Goal: Transaction & Acquisition: Purchase product/service

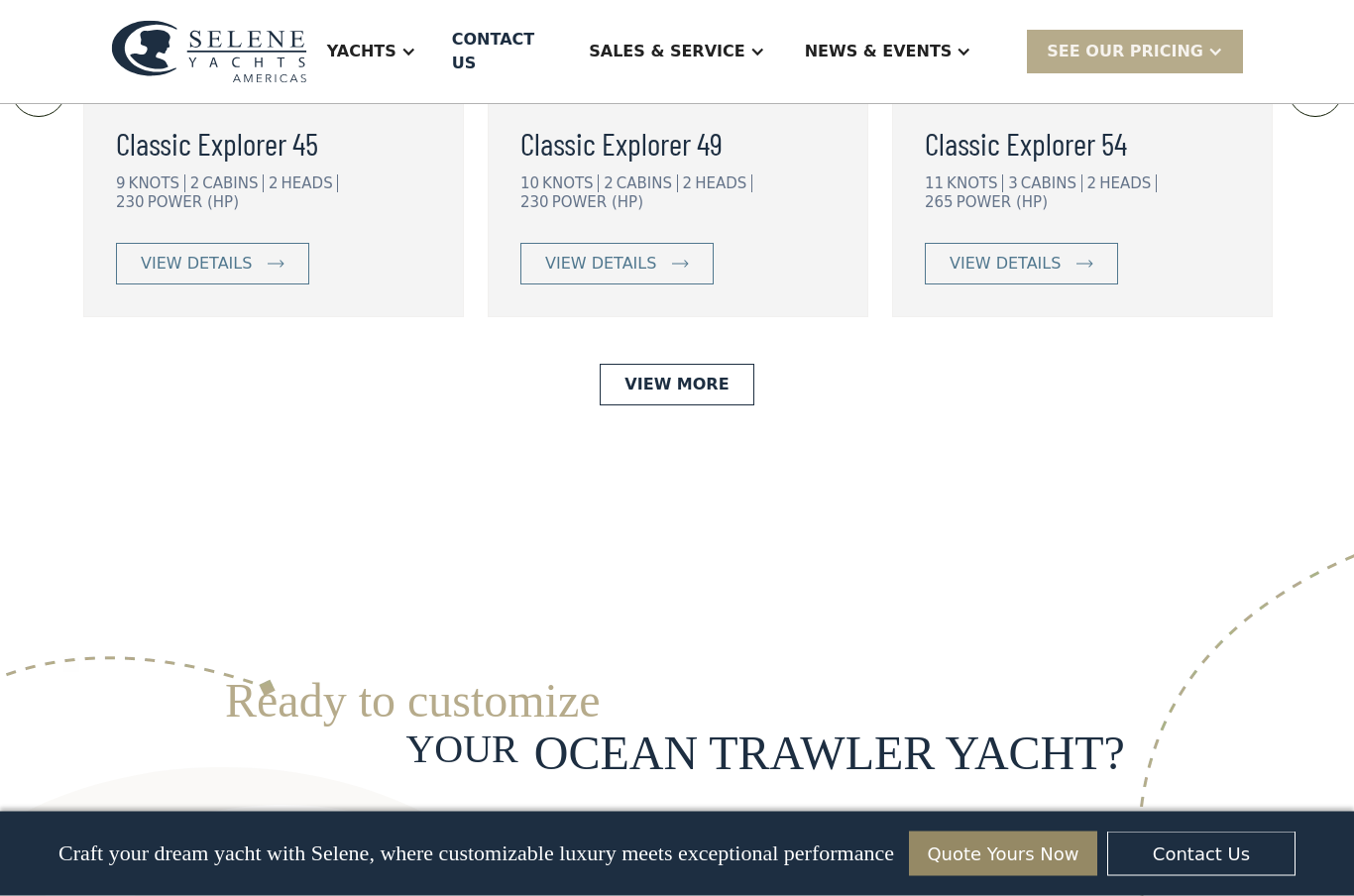
scroll to position [4686, 0]
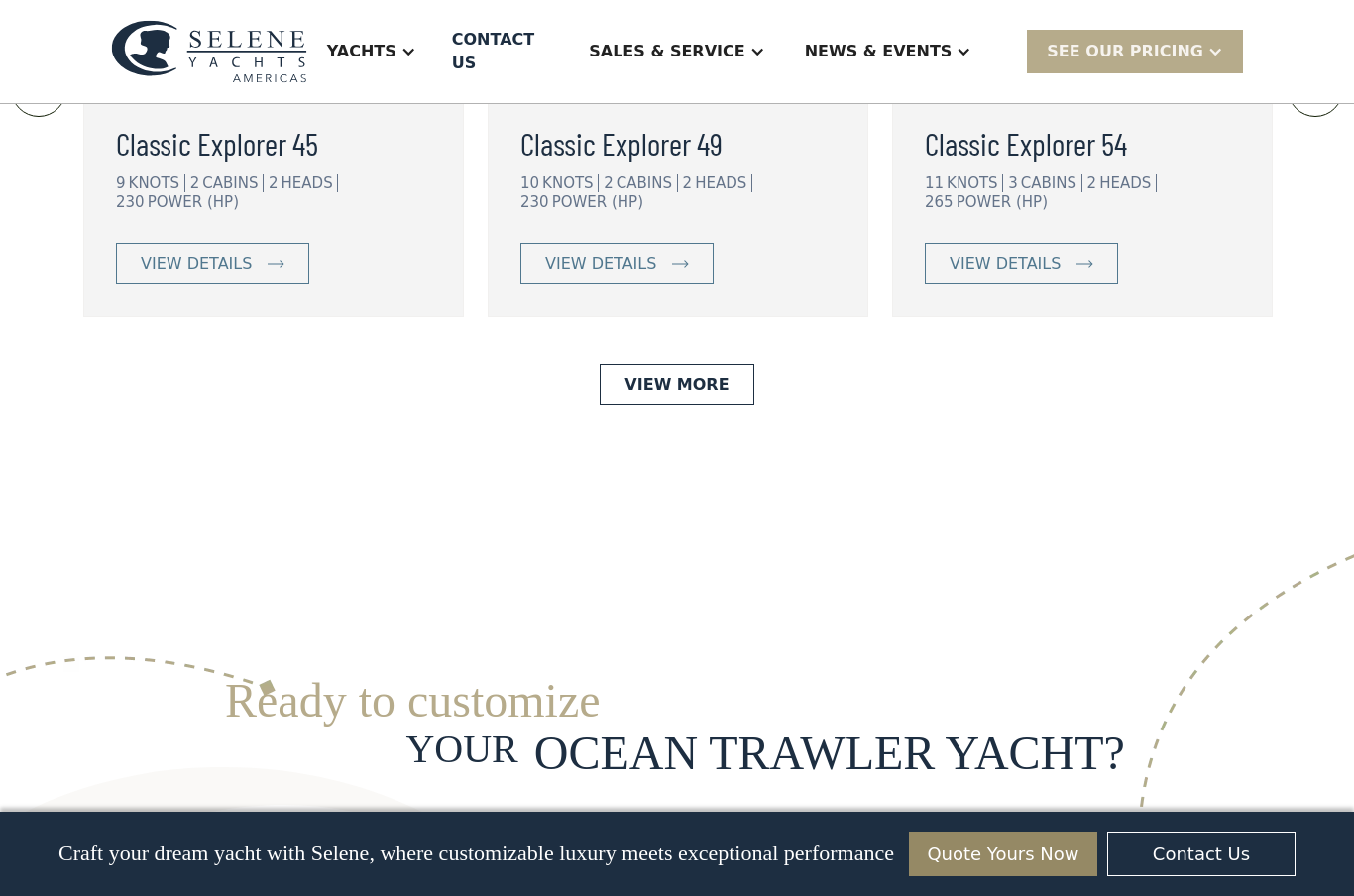
click at [686, 364] on link "View More" at bounding box center [676, 385] width 154 height 42
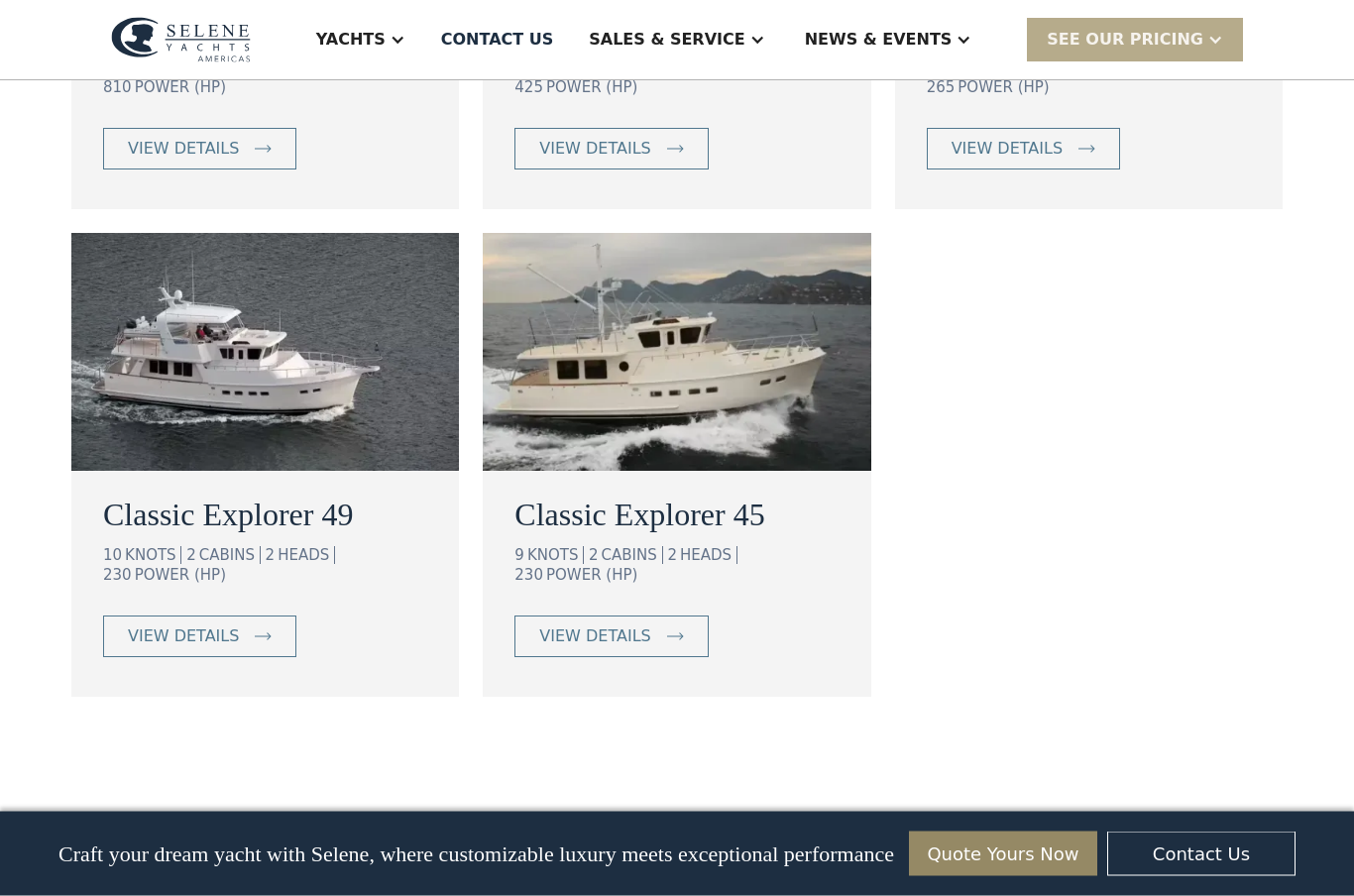
scroll to position [1588, 0]
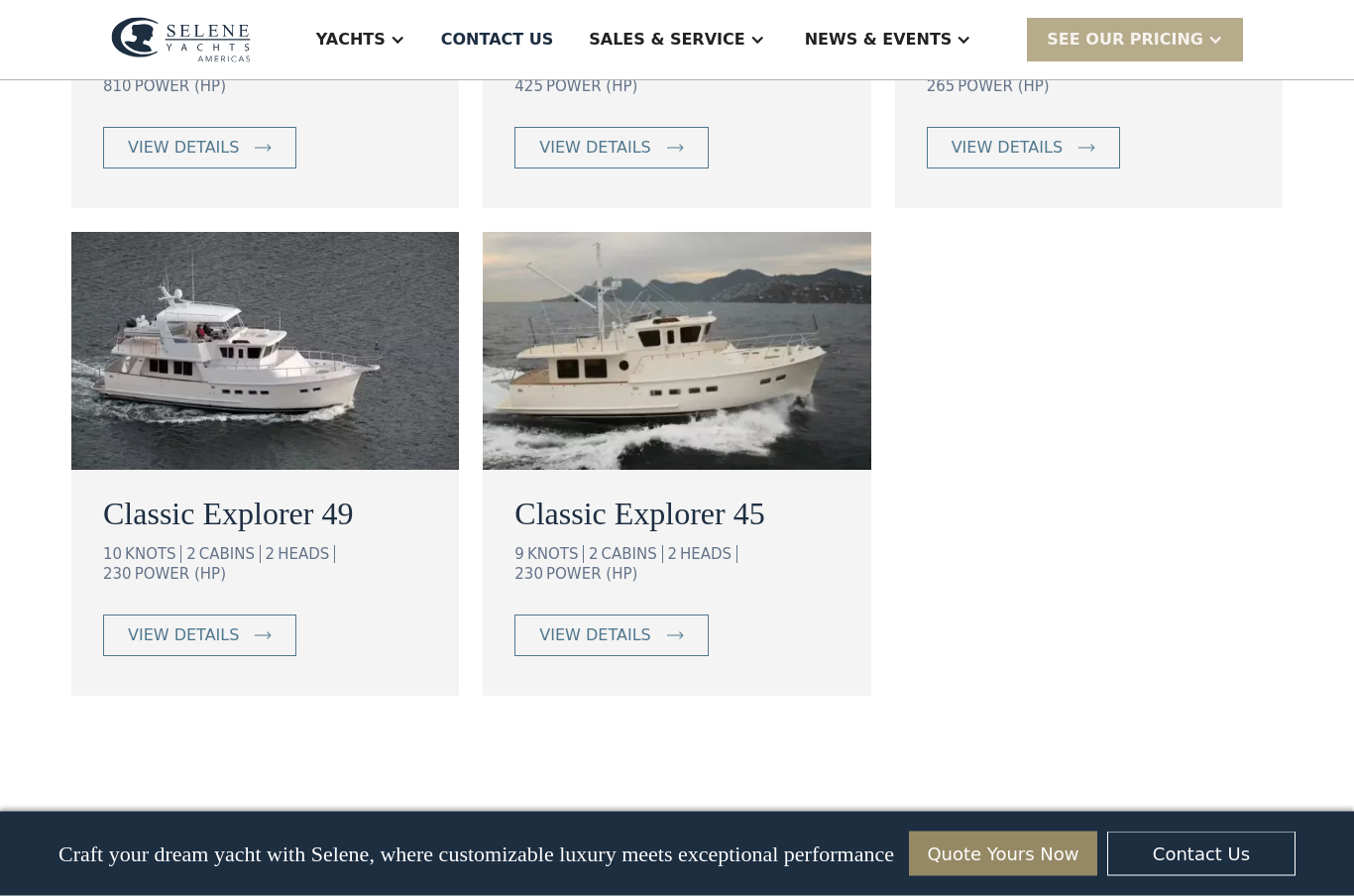
click at [620, 624] on div "view details" at bounding box center [594, 636] width 111 height 24
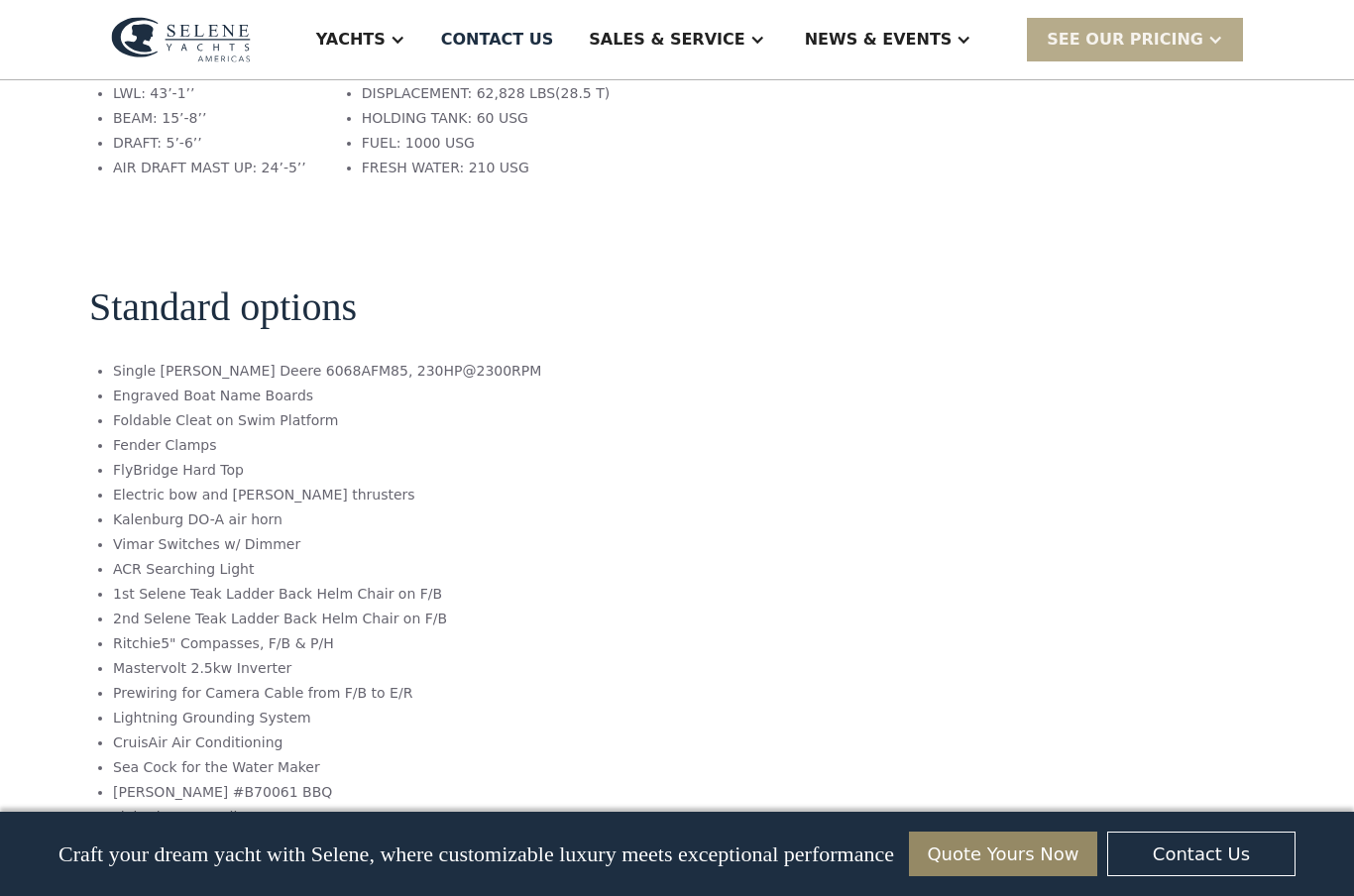
scroll to position [1994, 0]
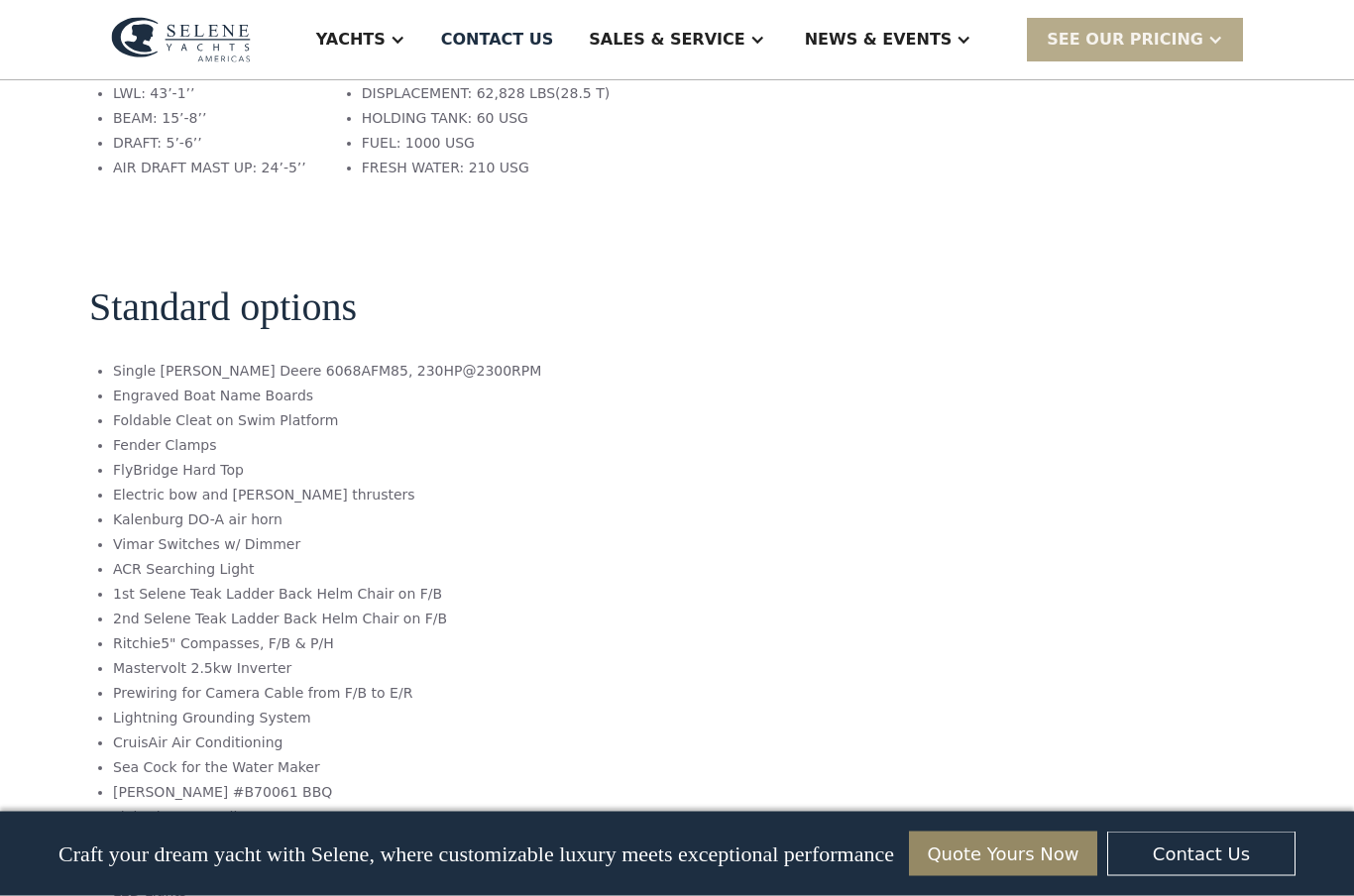
click at [1158, 38] on div "SEE Our Pricing" at bounding box center [1125, 40] width 157 height 24
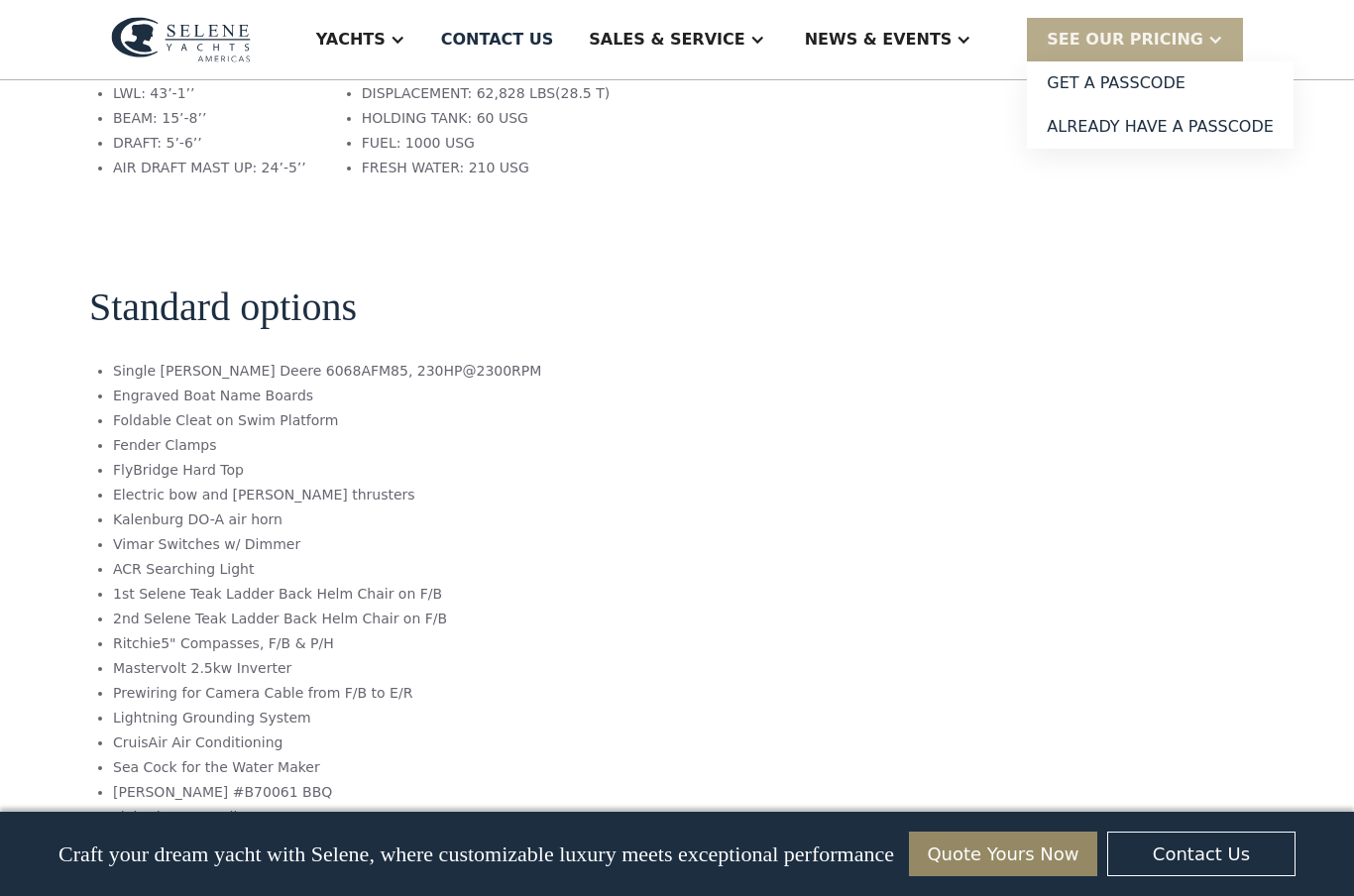
click at [1157, 83] on link "Get a PASSCODE" at bounding box center [1160, 84] width 266 height 44
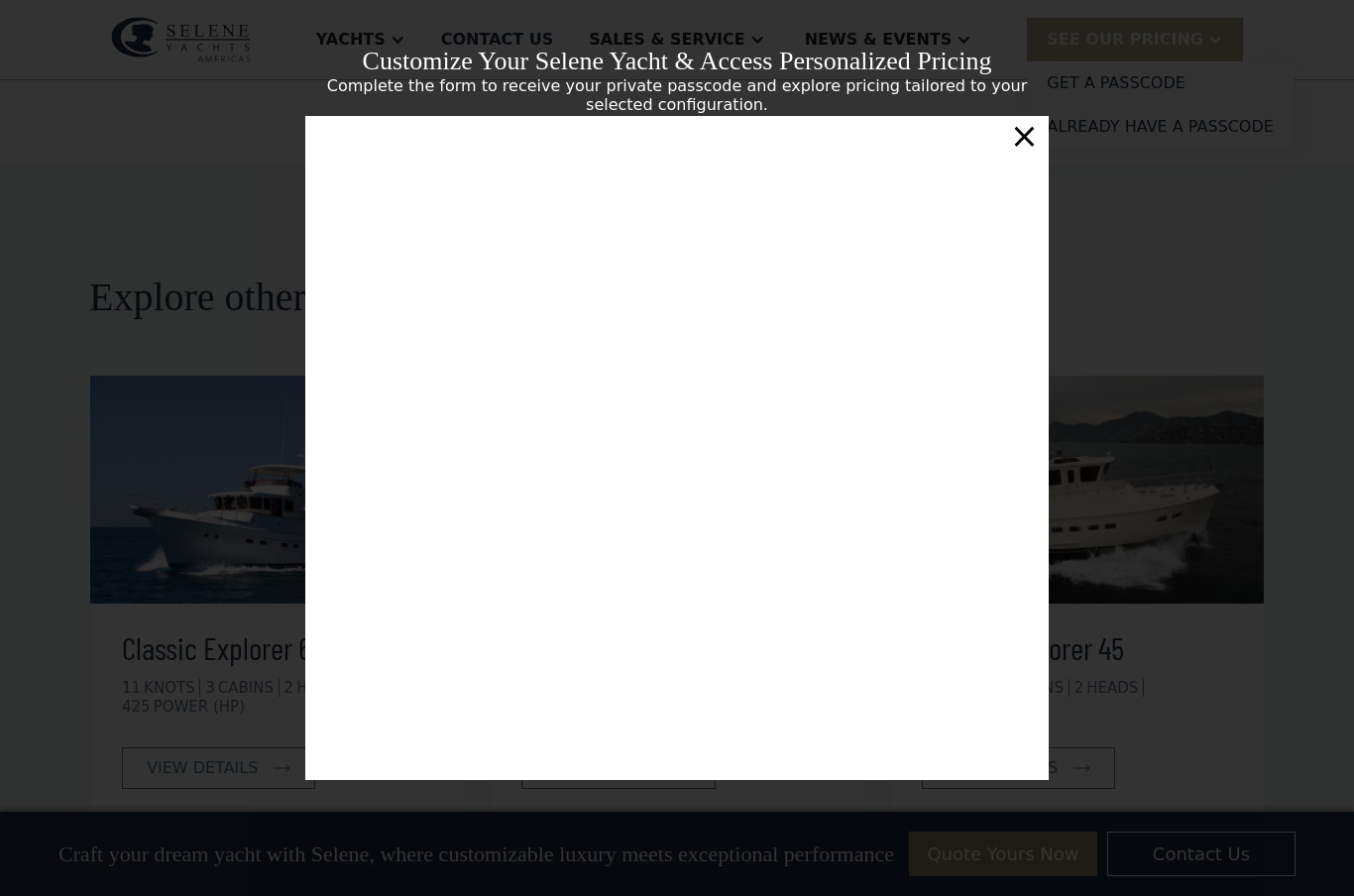
scroll to position [342, 0]
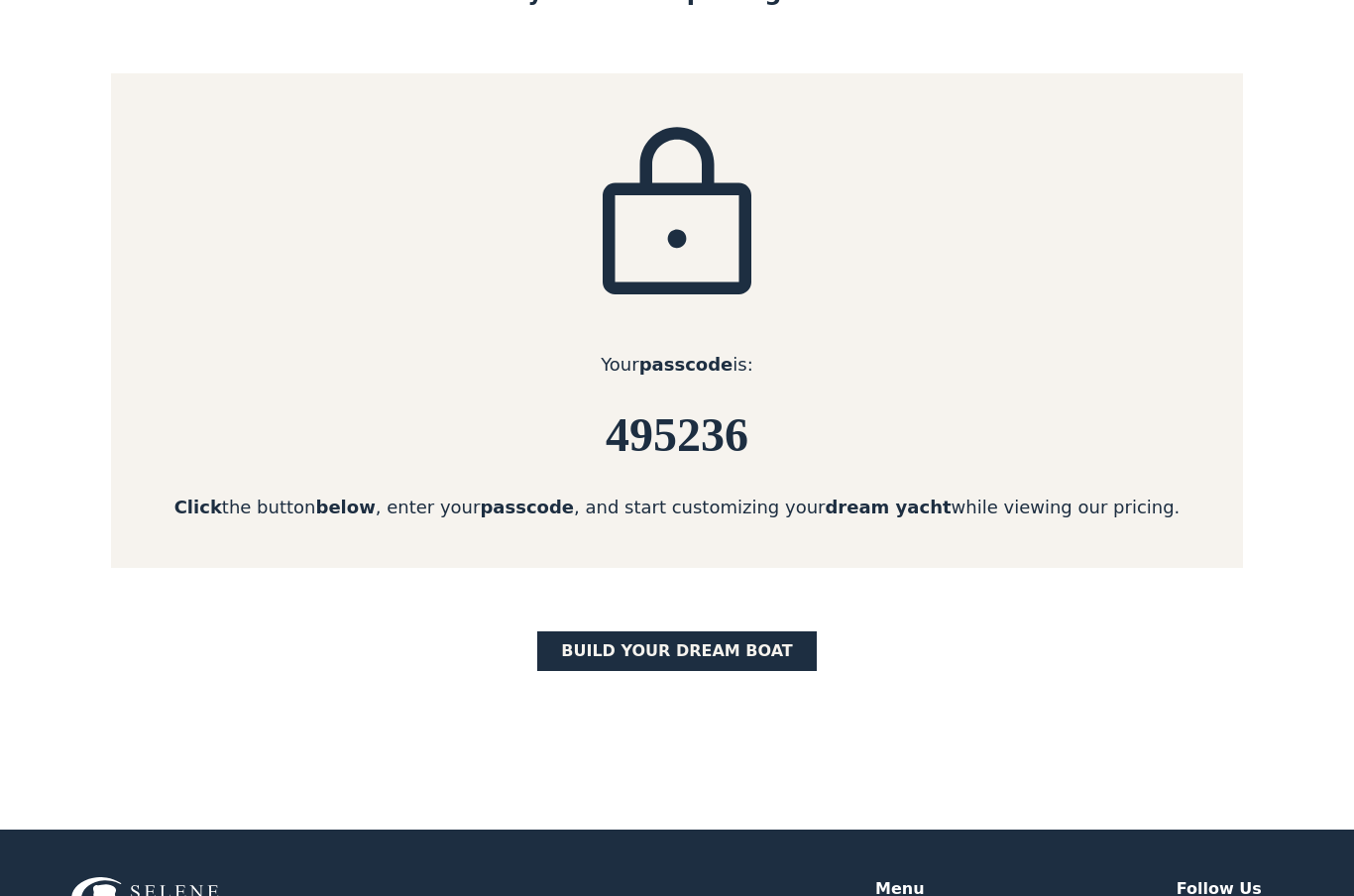
scroll to position [221, 0]
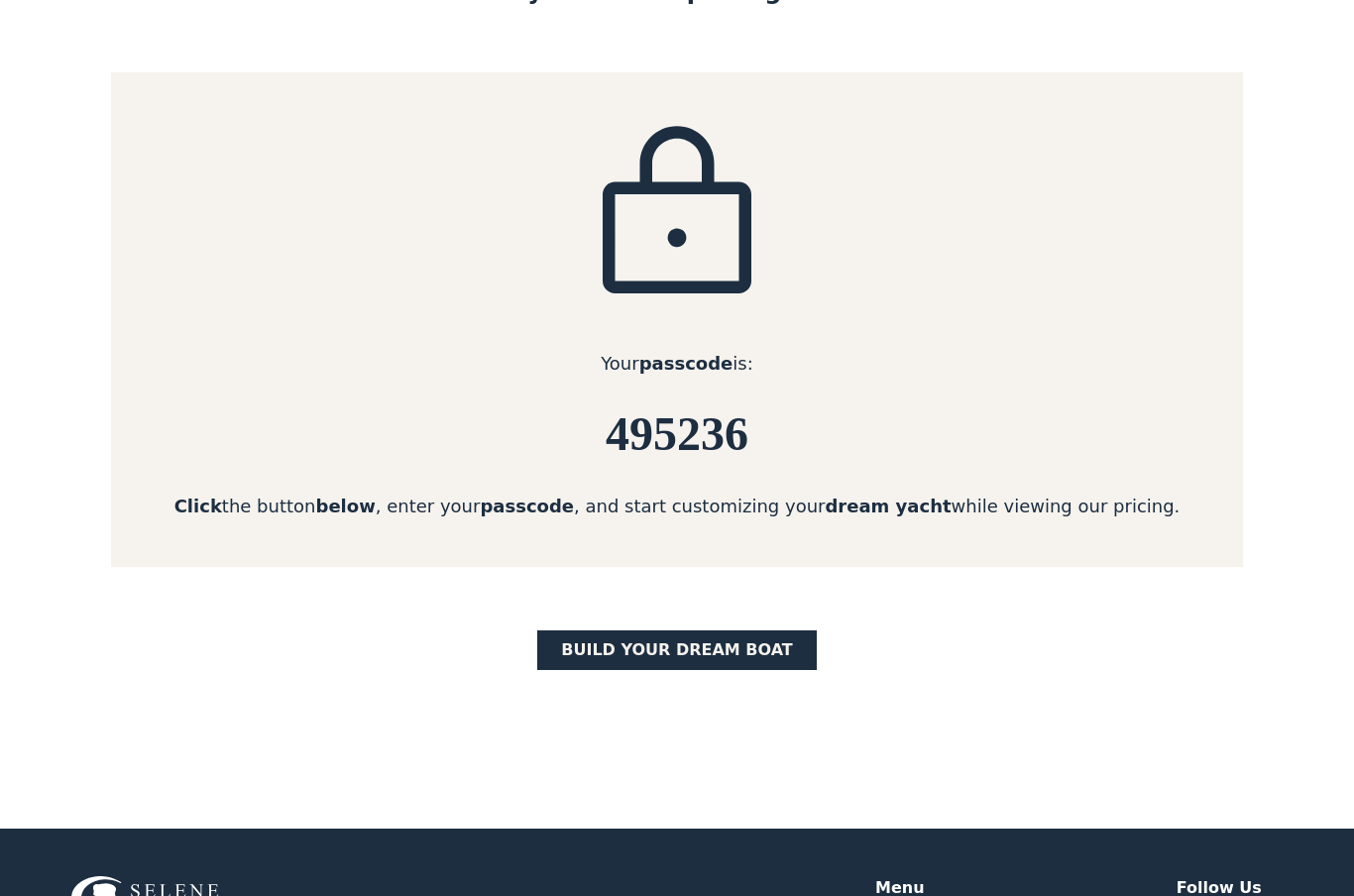
click at [697, 654] on link "BUILD yOUR dream boat" at bounding box center [677, 650] width 279 height 40
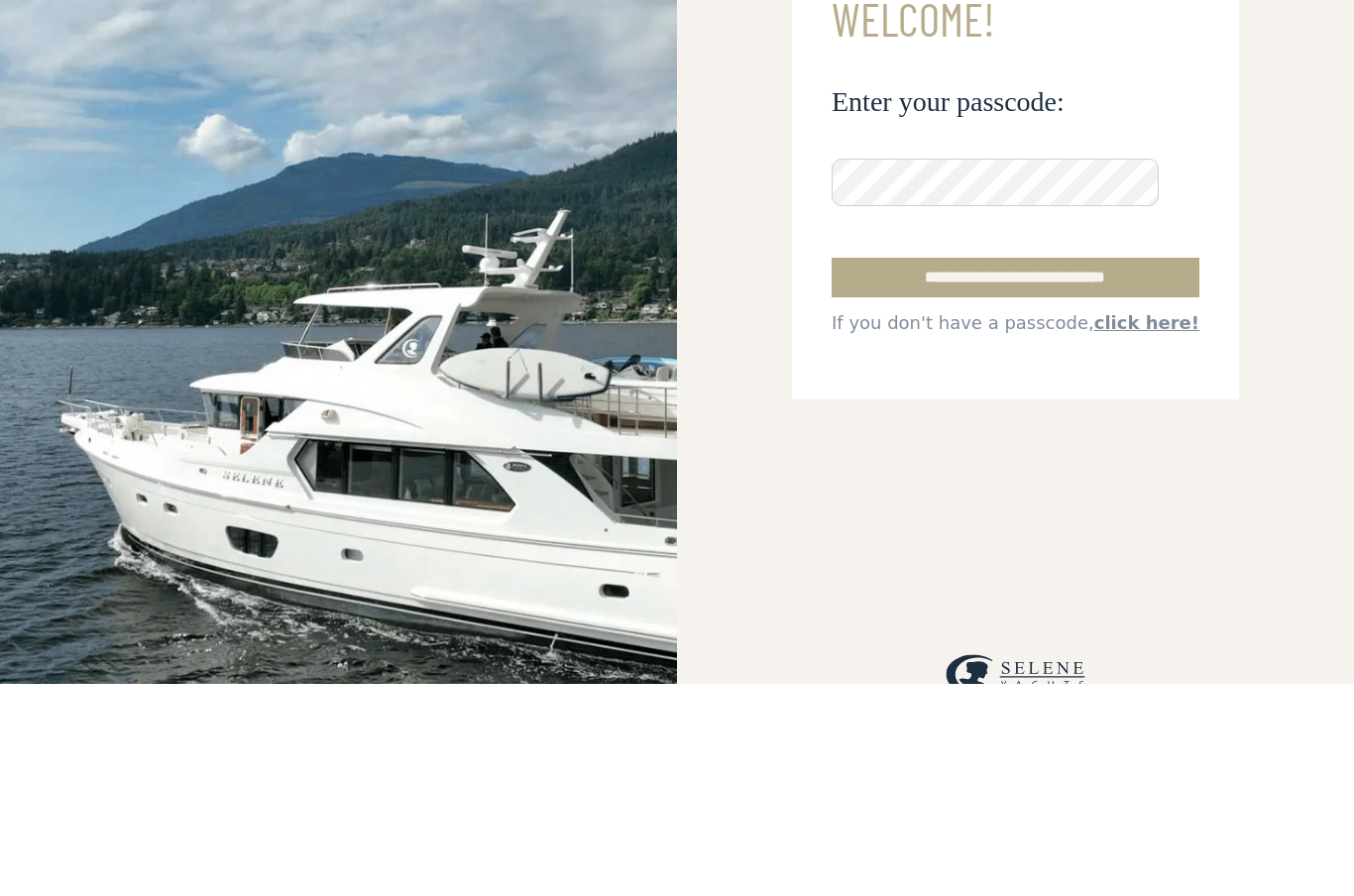
click at [1045, 470] on input "**********" at bounding box center [1015, 490] width 368 height 40
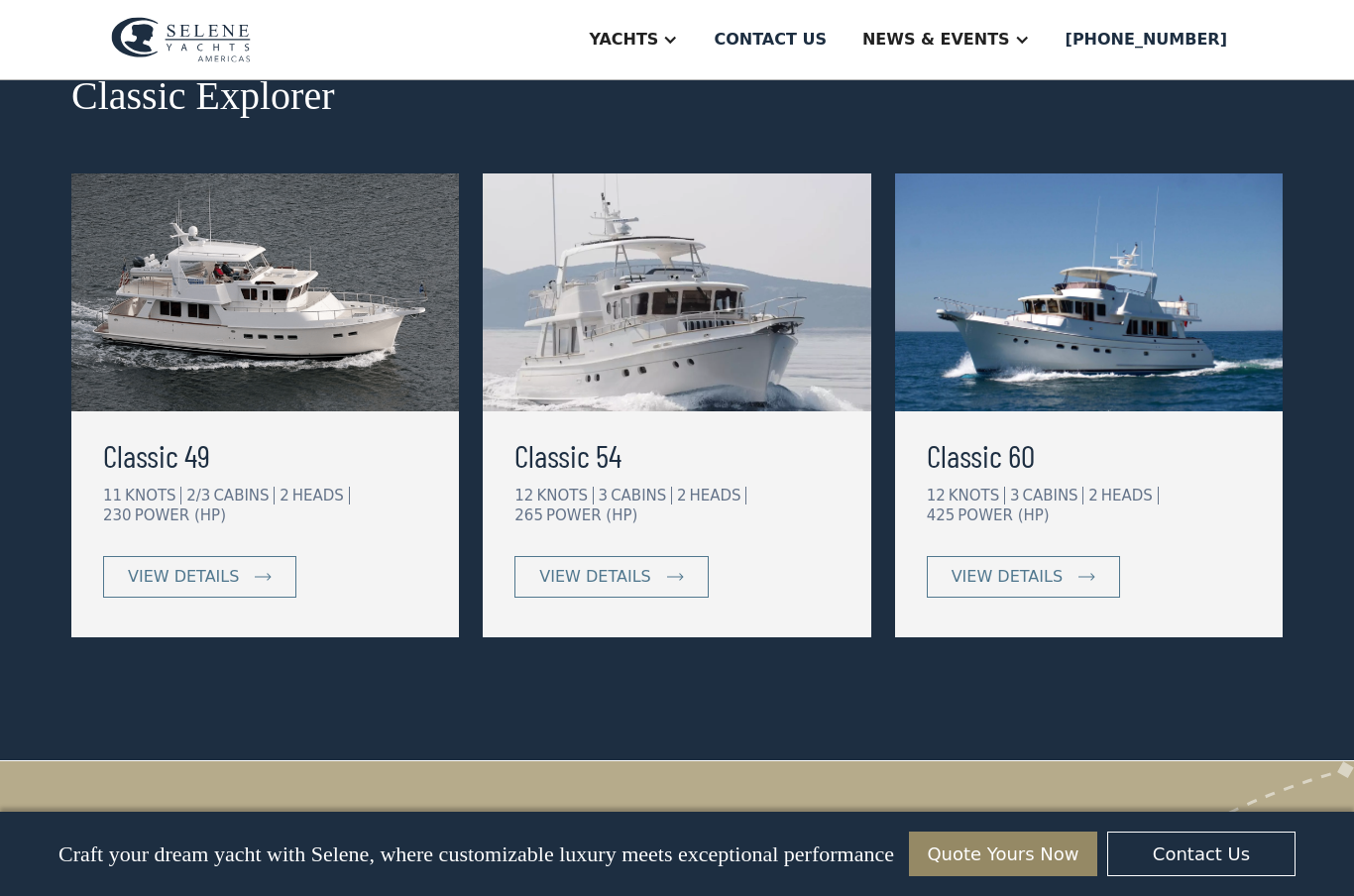
scroll to position [991, 0]
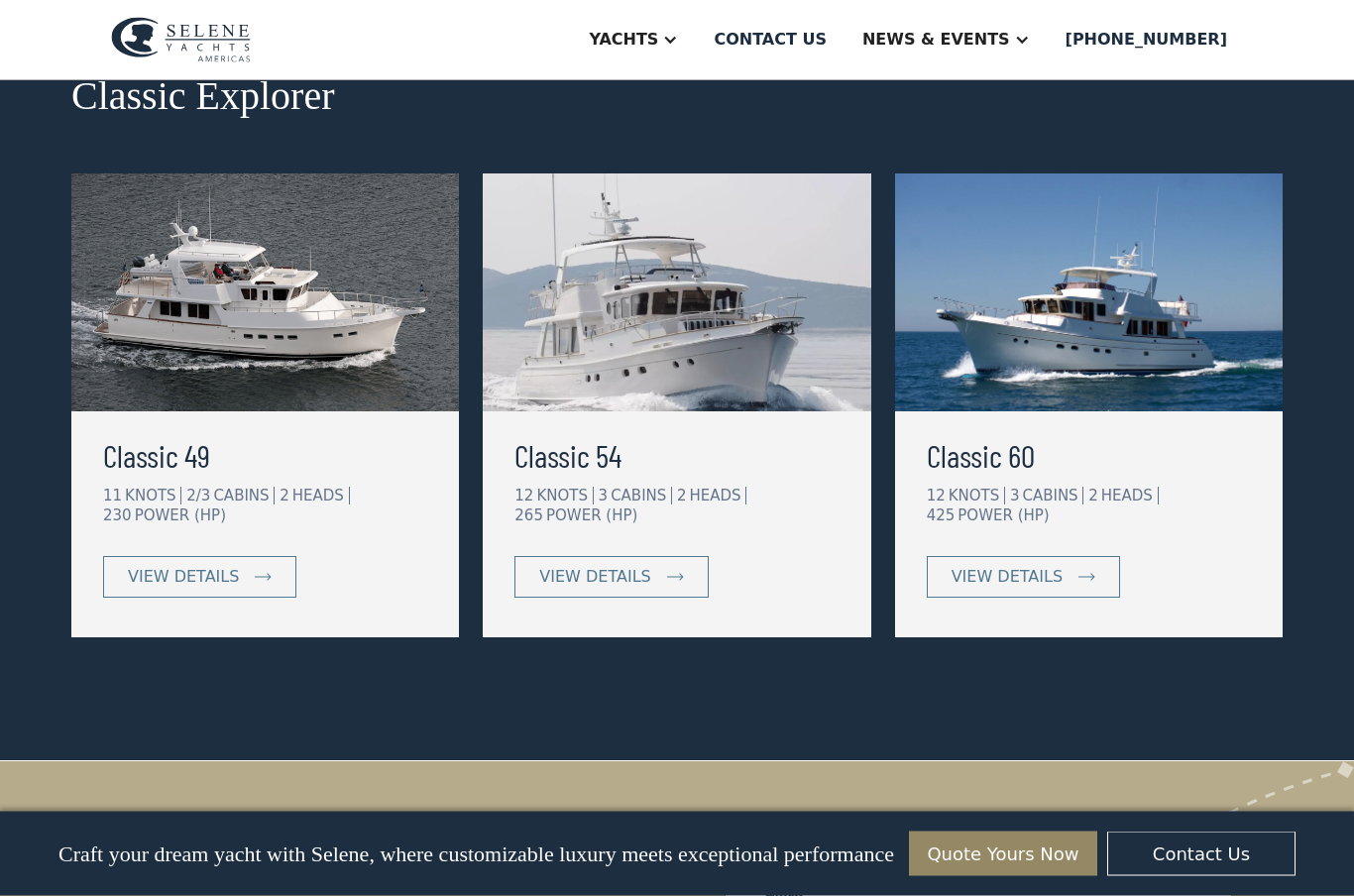
click at [634, 584] on div "view details" at bounding box center [594, 578] width 111 height 24
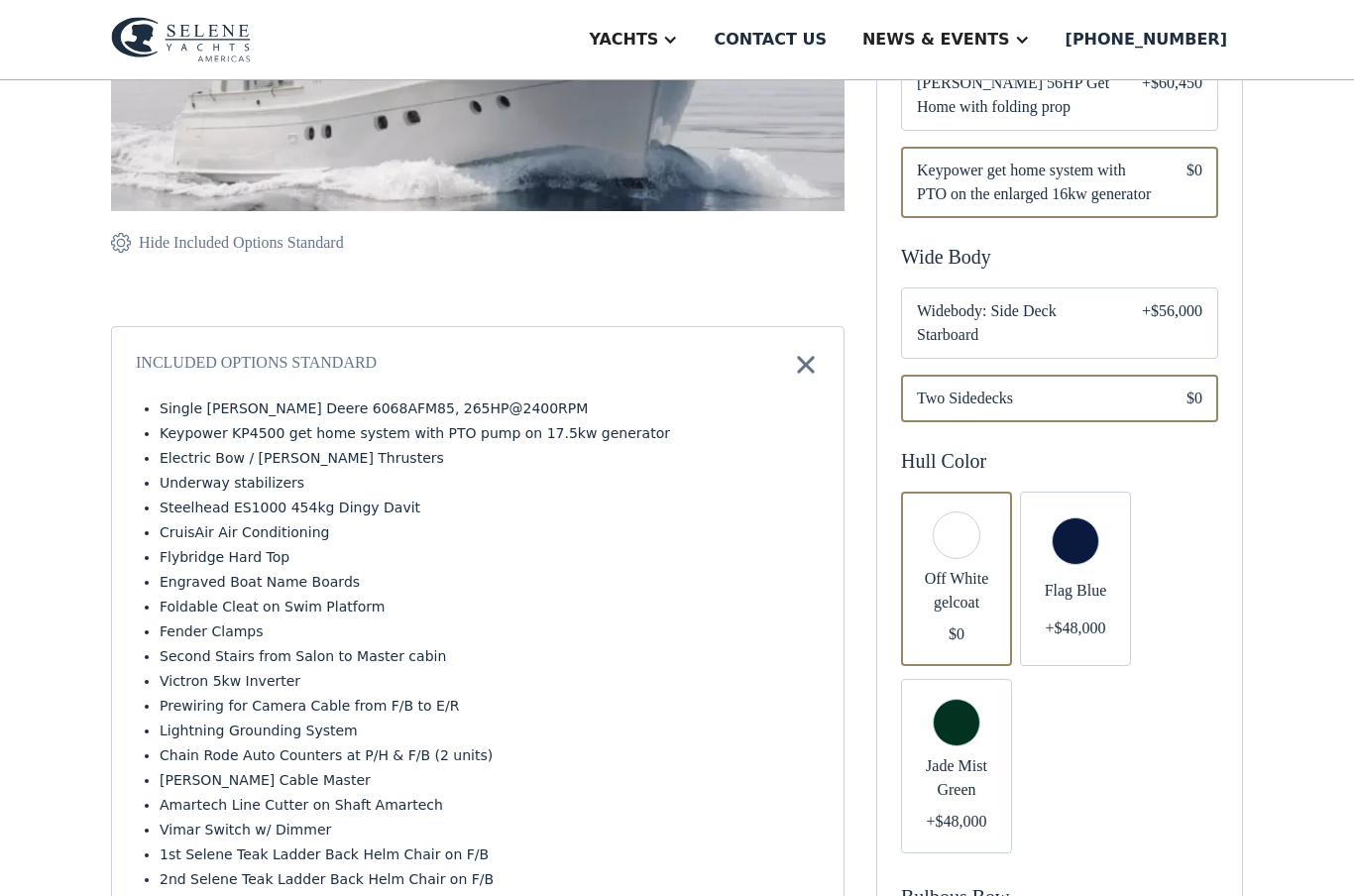
scroll to position [570, 0]
click at [1082, 512] on div "Email Form" at bounding box center [1075, 577] width 111 height 174
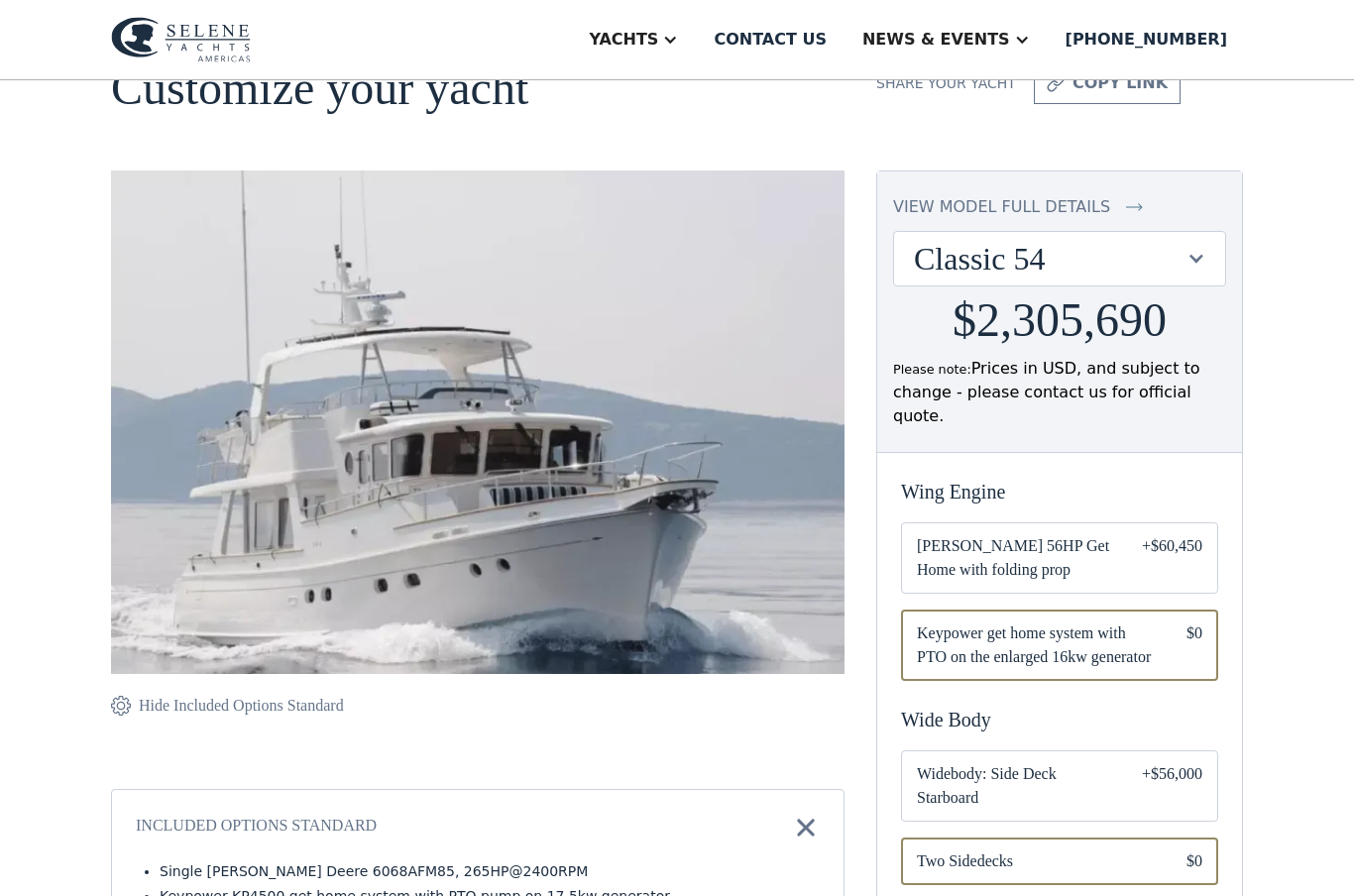
scroll to position [104, 0]
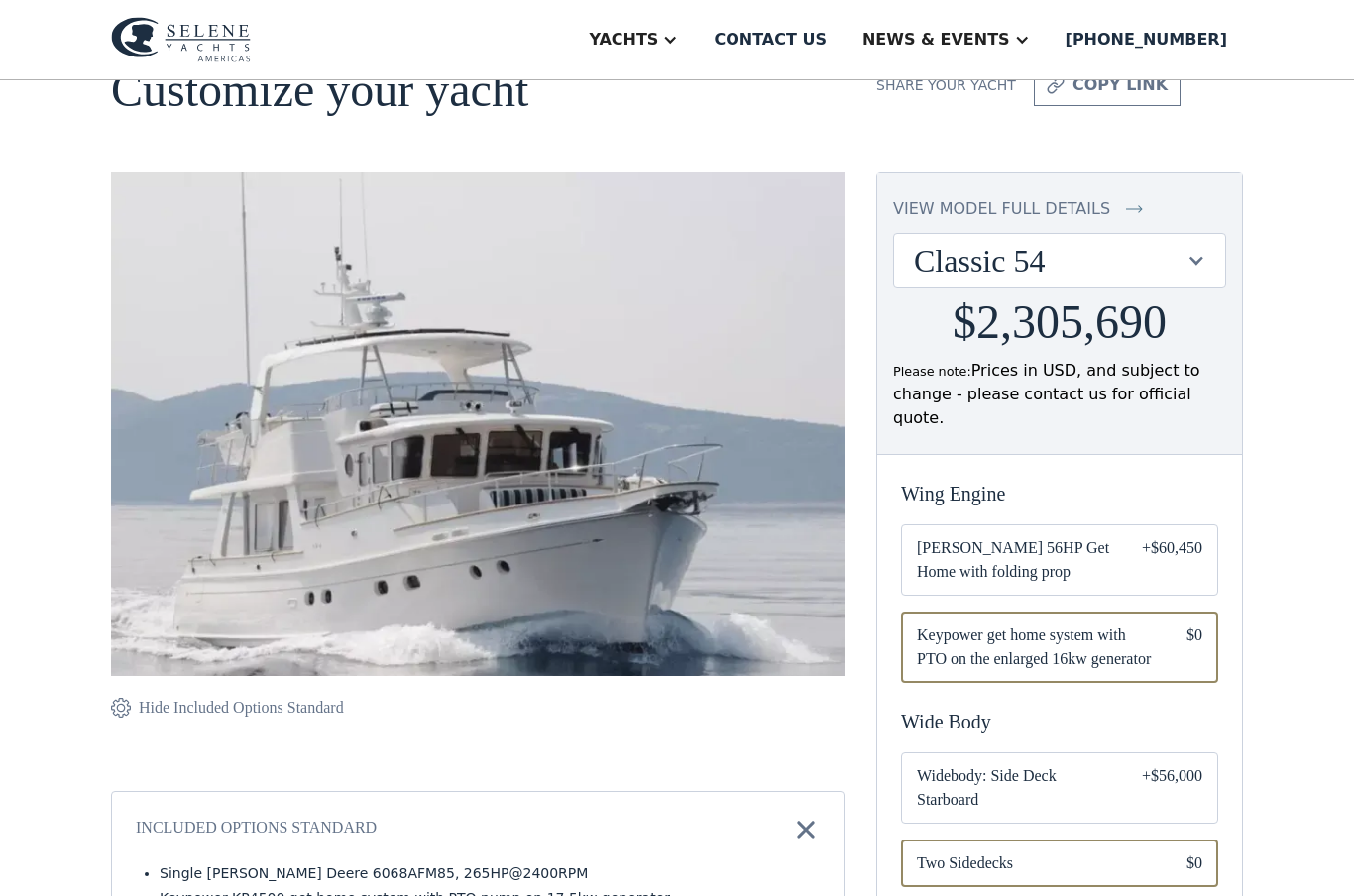
click at [1202, 267] on div at bounding box center [1195, 259] width 19 height 19
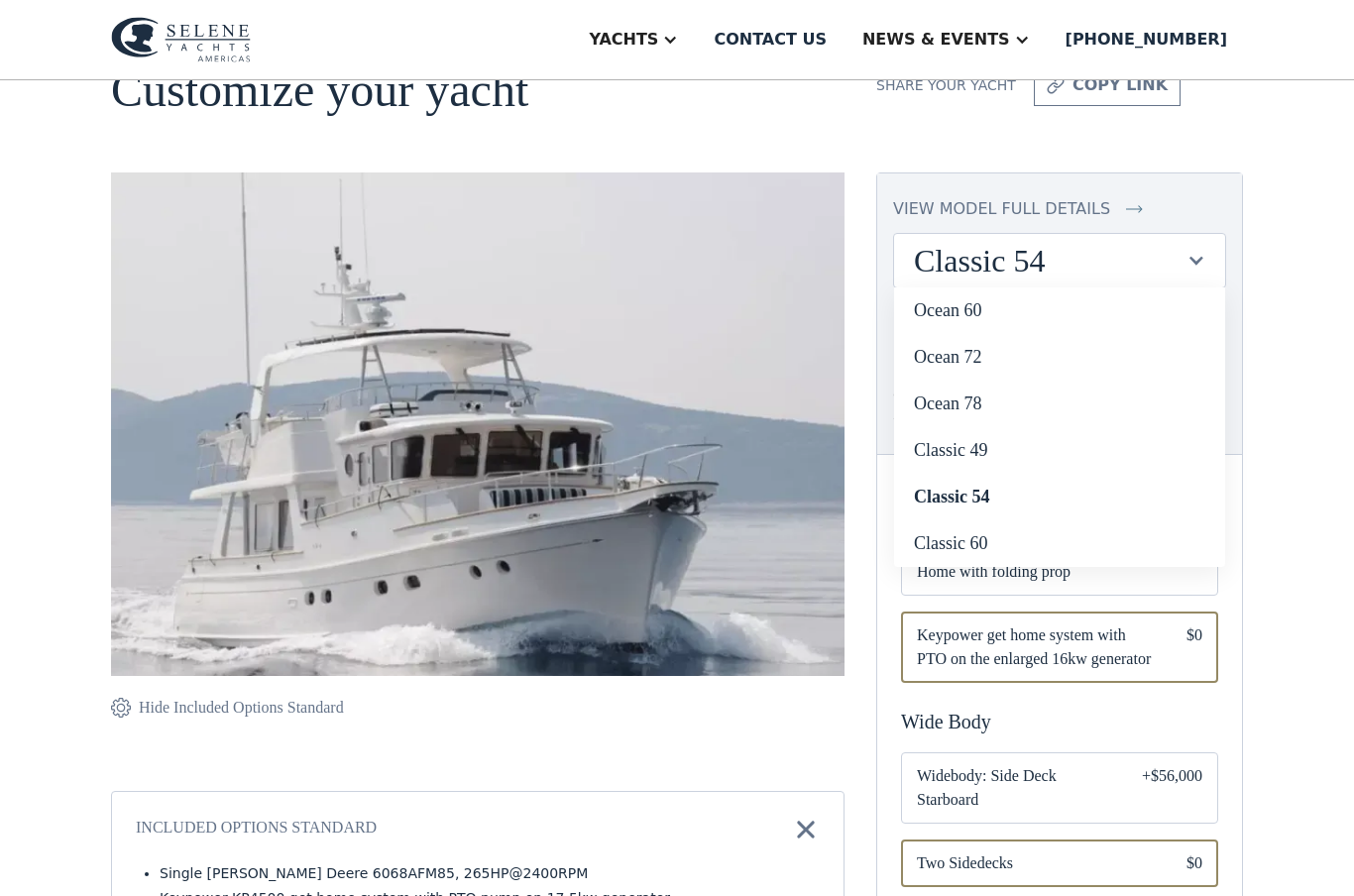
click at [971, 456] on link "Classic 49" at bounding box center [1060, 449] width 331 height 47
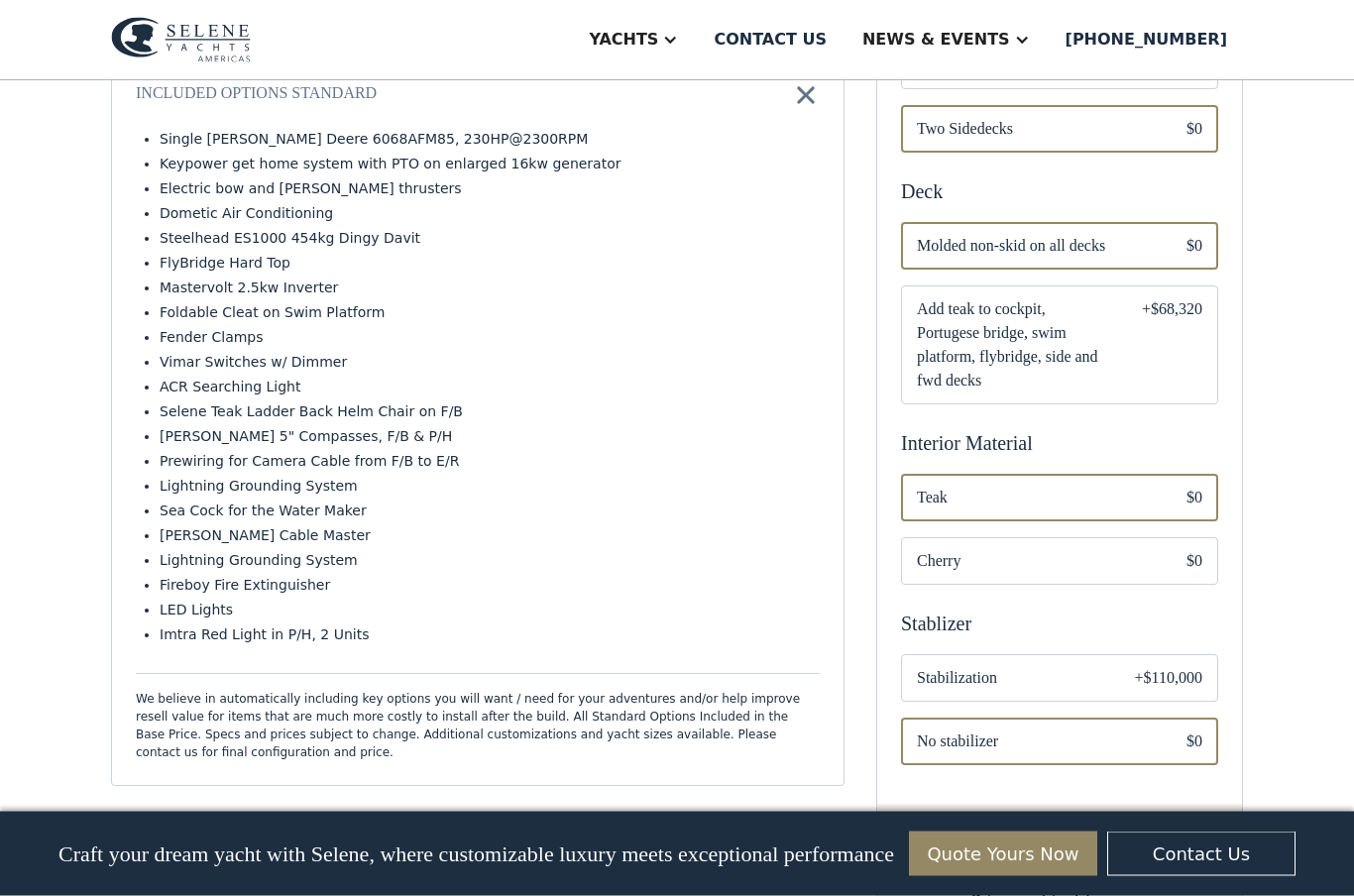
scroll to position [839, 0]
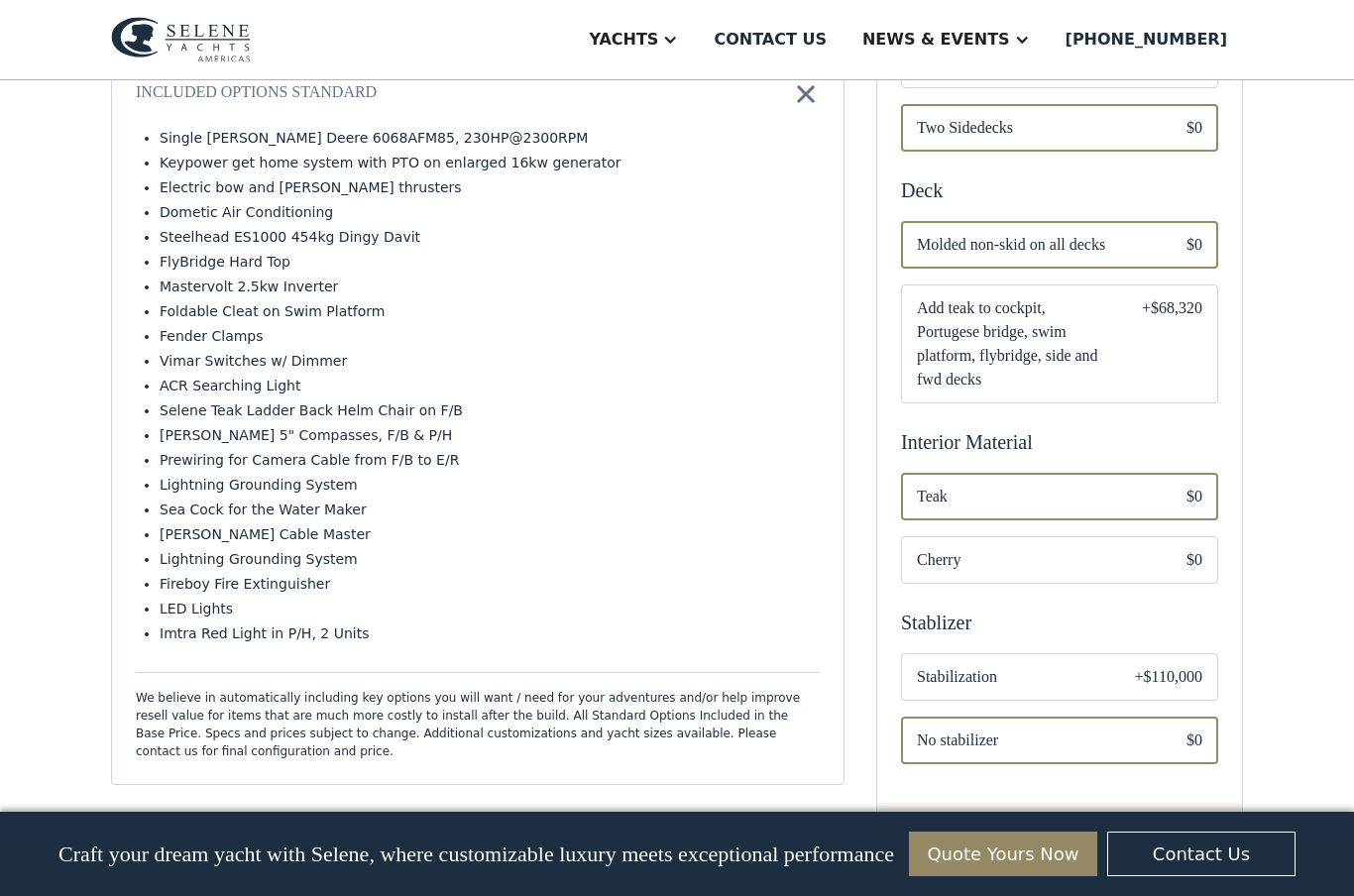
click at [1091, 329] on span "Add teak to cockpit, Portugese bridge, swim platform, flybridge, side and fwd d…" at bounding box center [1014, 343] width 193 height 95
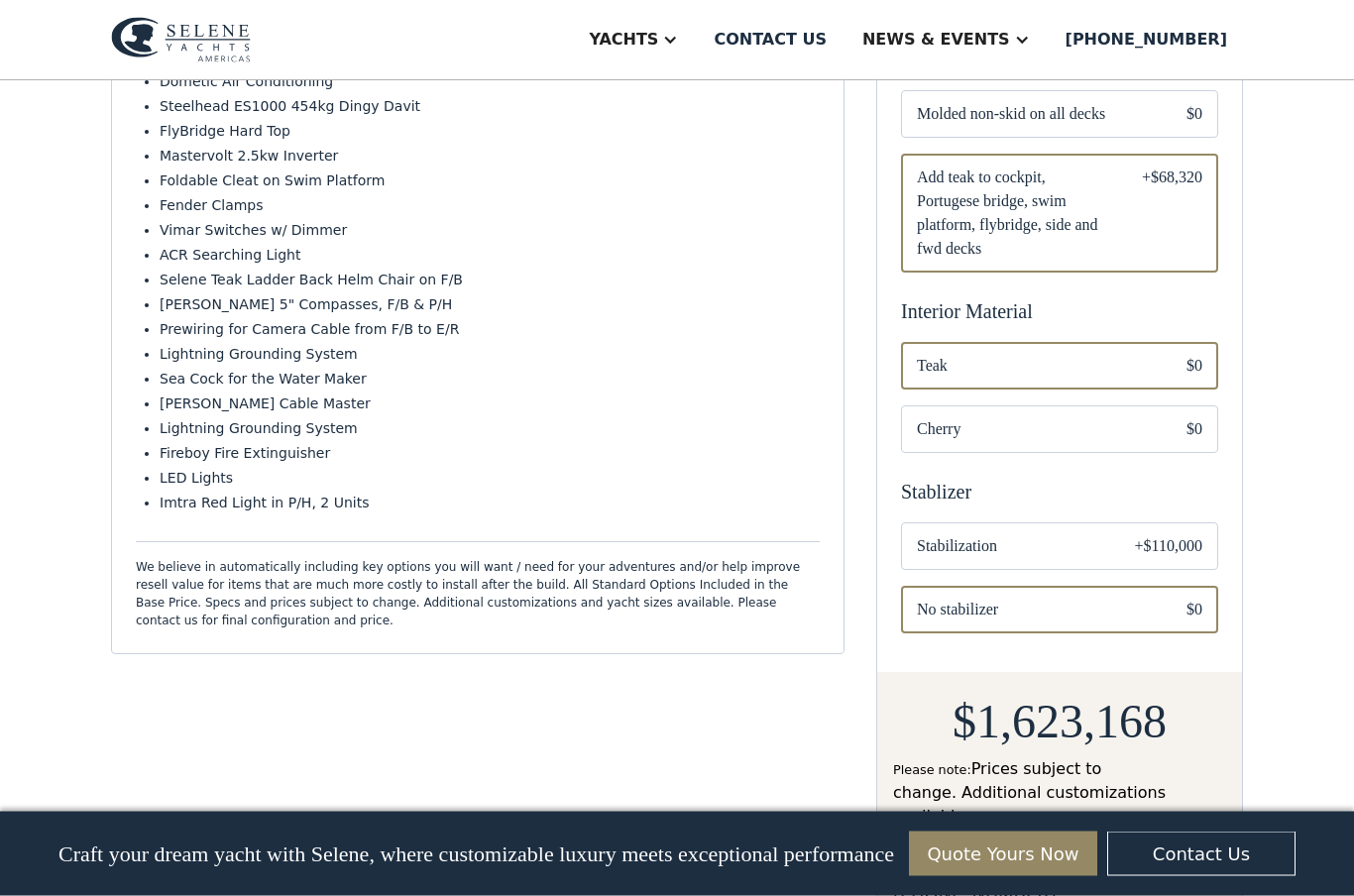
scroll to position [971, 0]
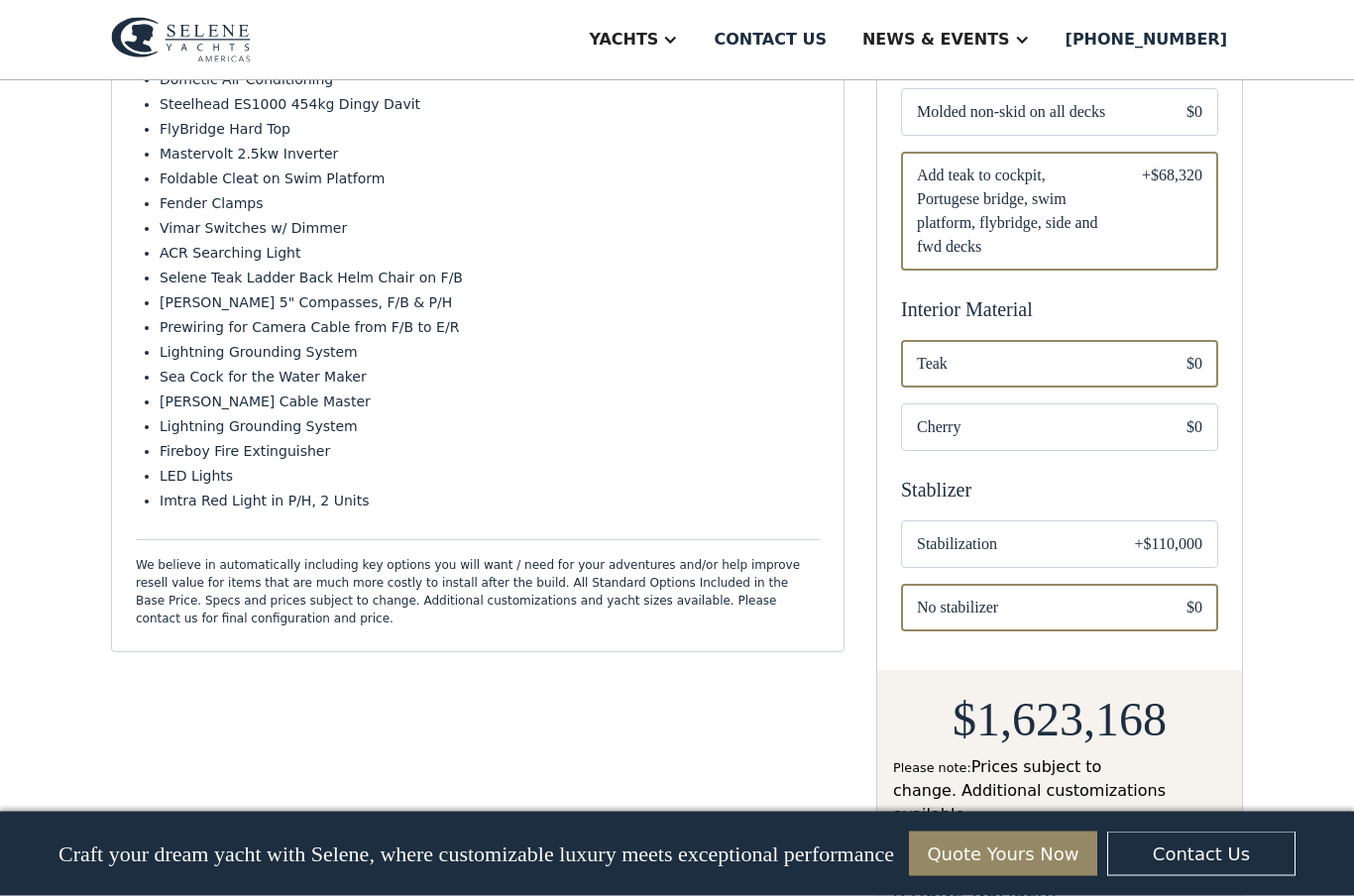
click at [1079, 533] on span "Stabilization" at bounding box center [1010, 545] width 186 height 24
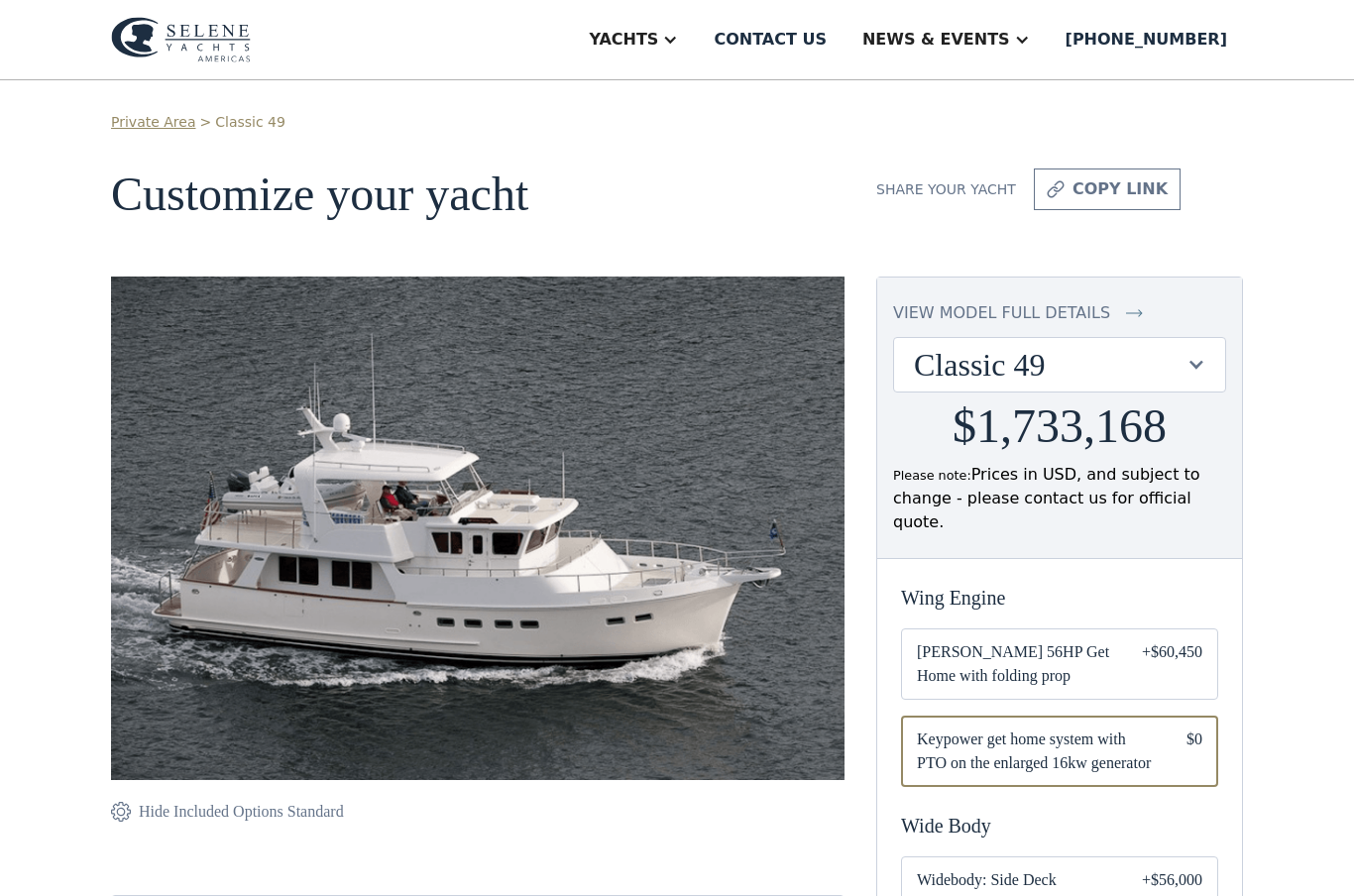
click at [658, 34] on div "Yachts" at bounding box center [623, 40] width 70 height 24
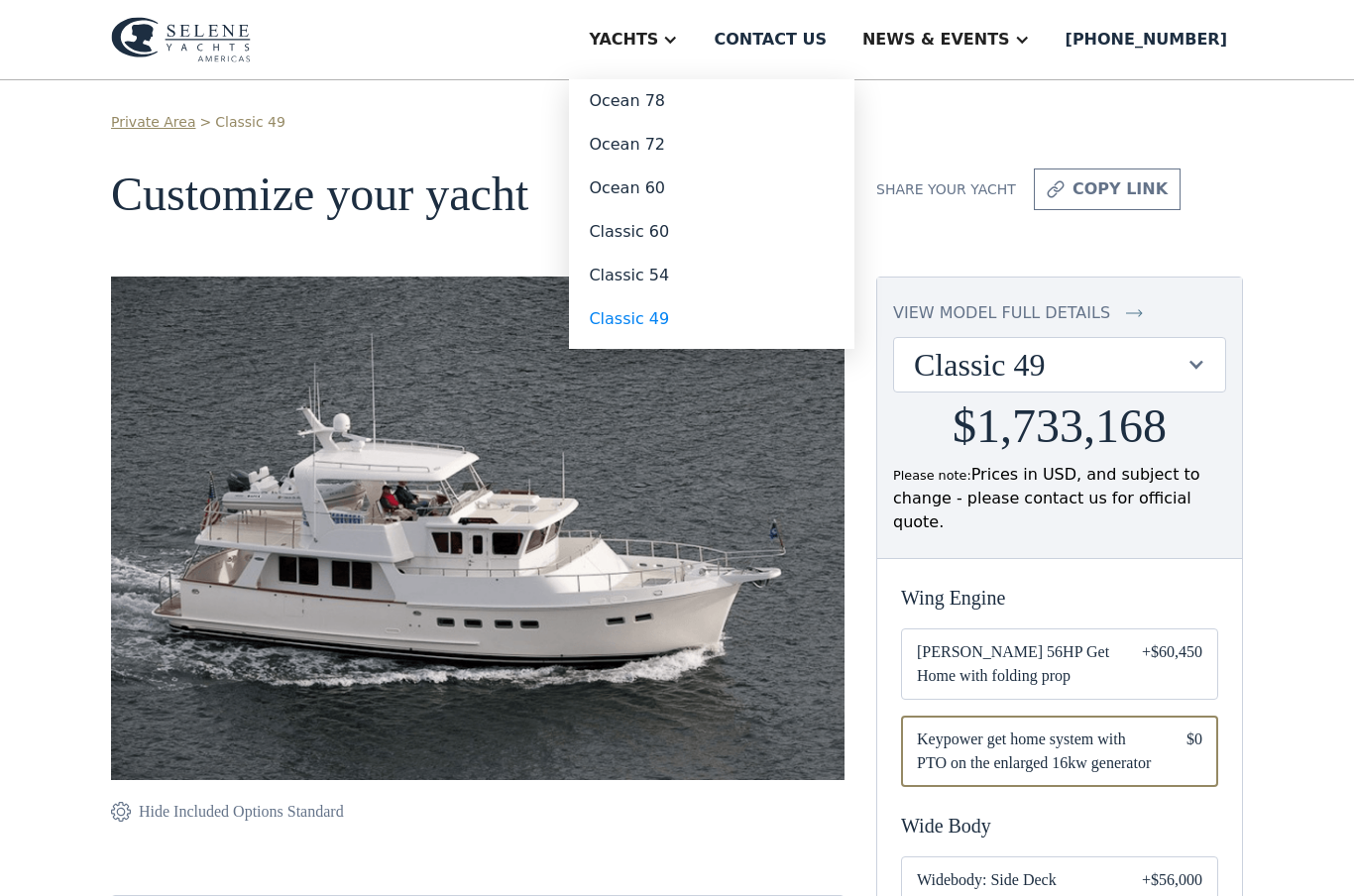
click at [703, 321] on link "Classic 49" at bounding box center [712, 319] width 285 height 44
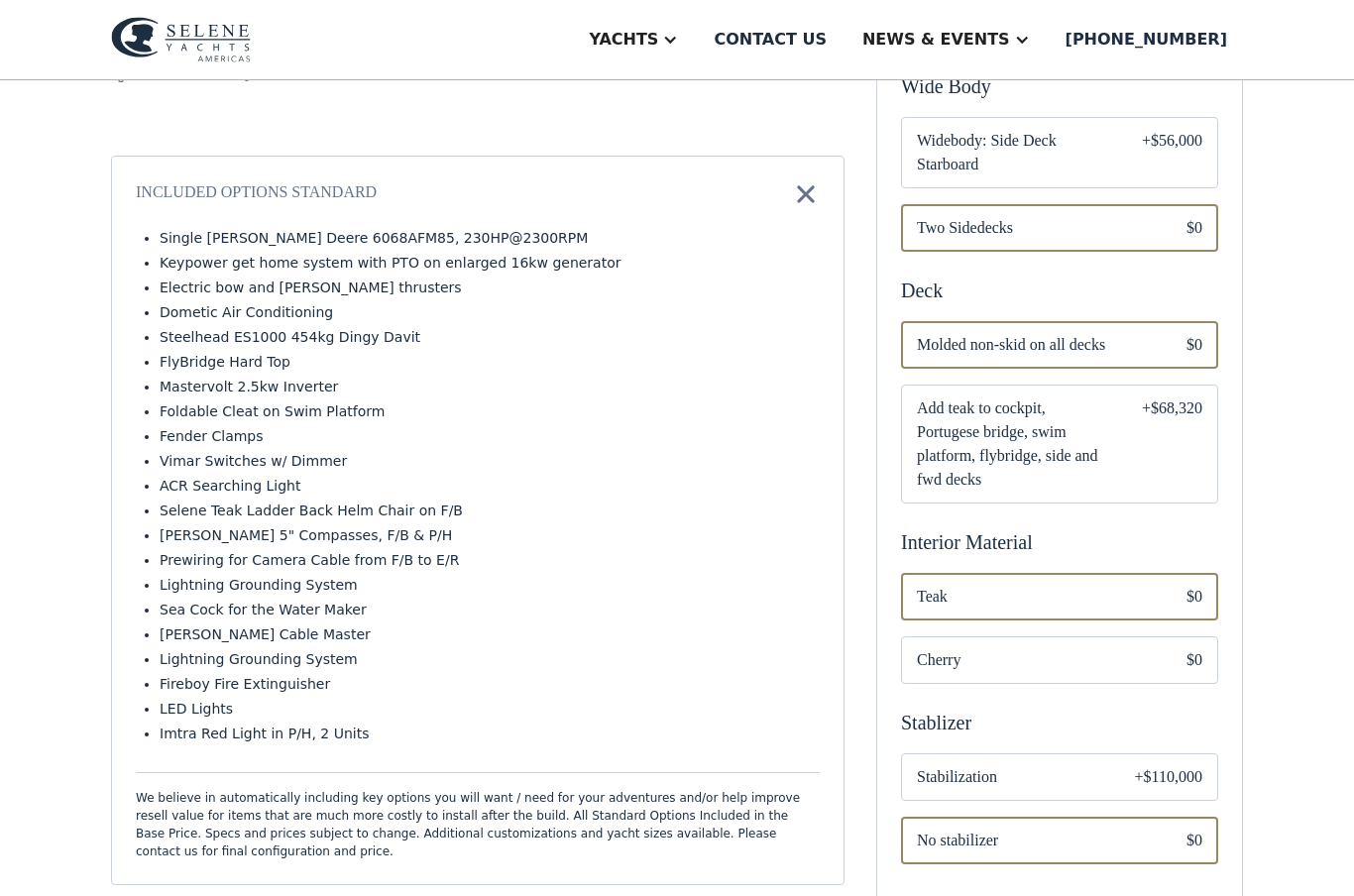
scroll to position [741, 0]
click at [1146, 441] on div "+$68,320" at bounding box center [1172, 443] width 61 height 95
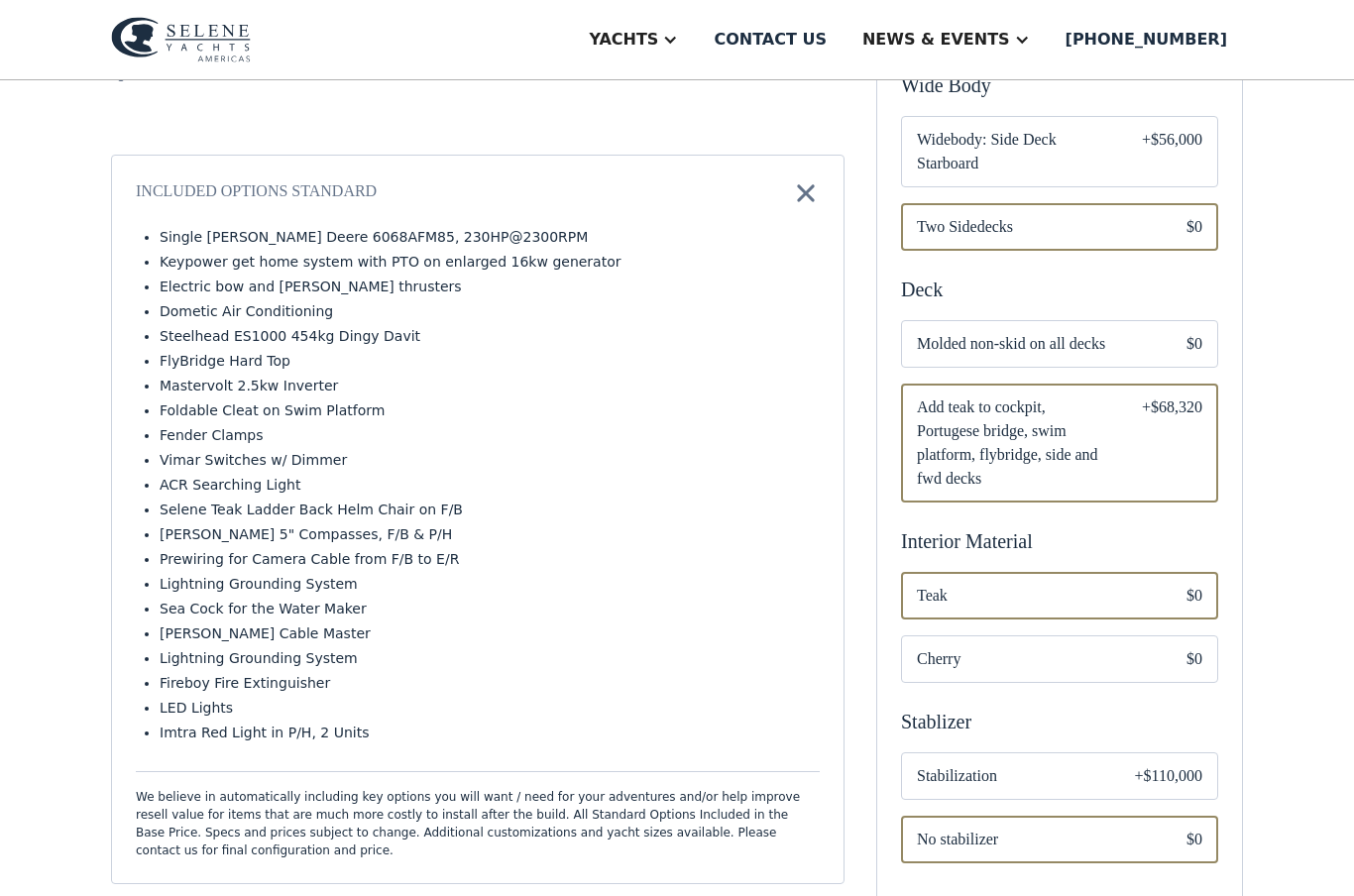
scroll to position [819, 0]
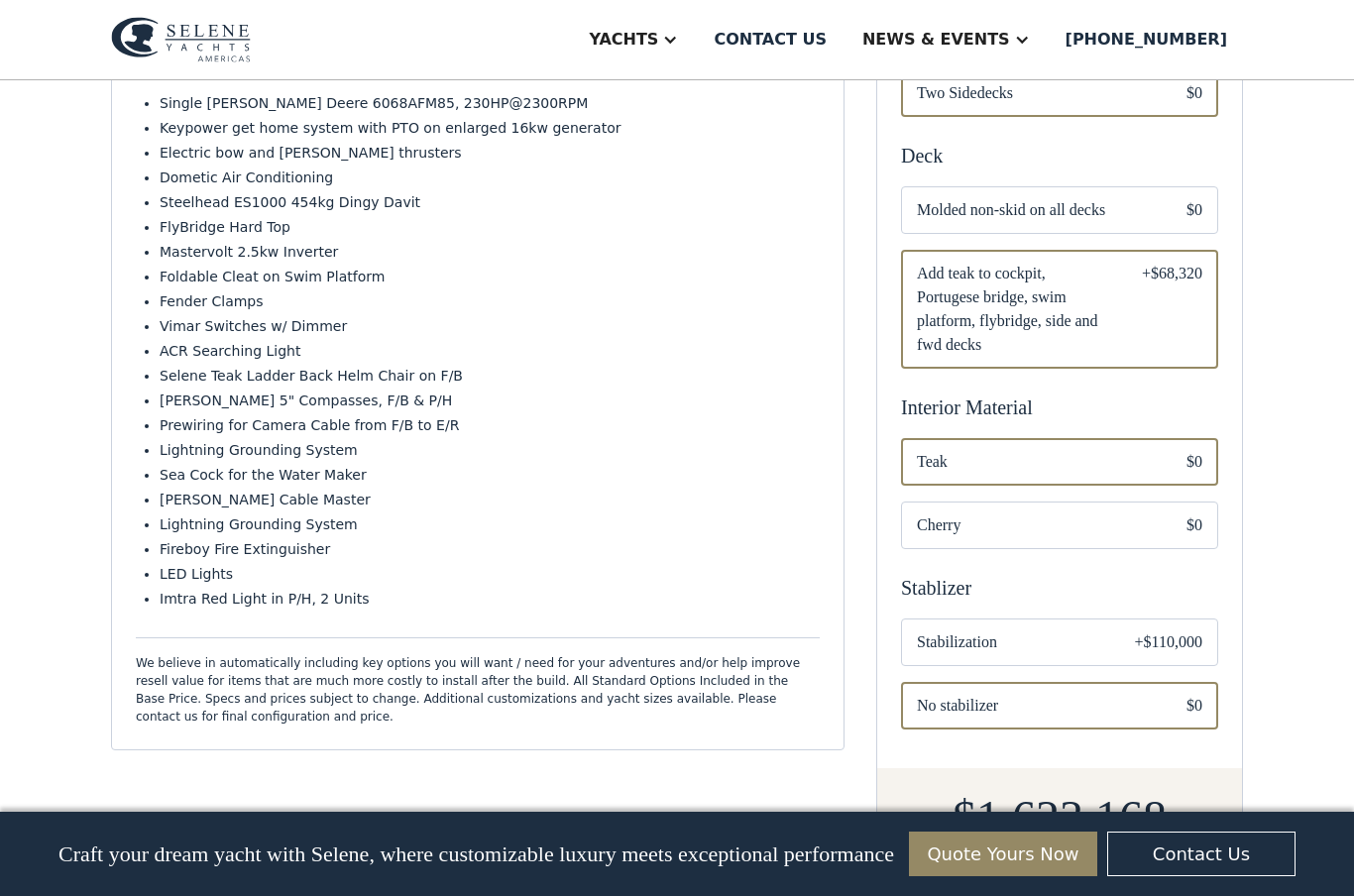
click at [1097, 630] on span "Stabilization" at bounding box center [1010, 642] width 186 height 24
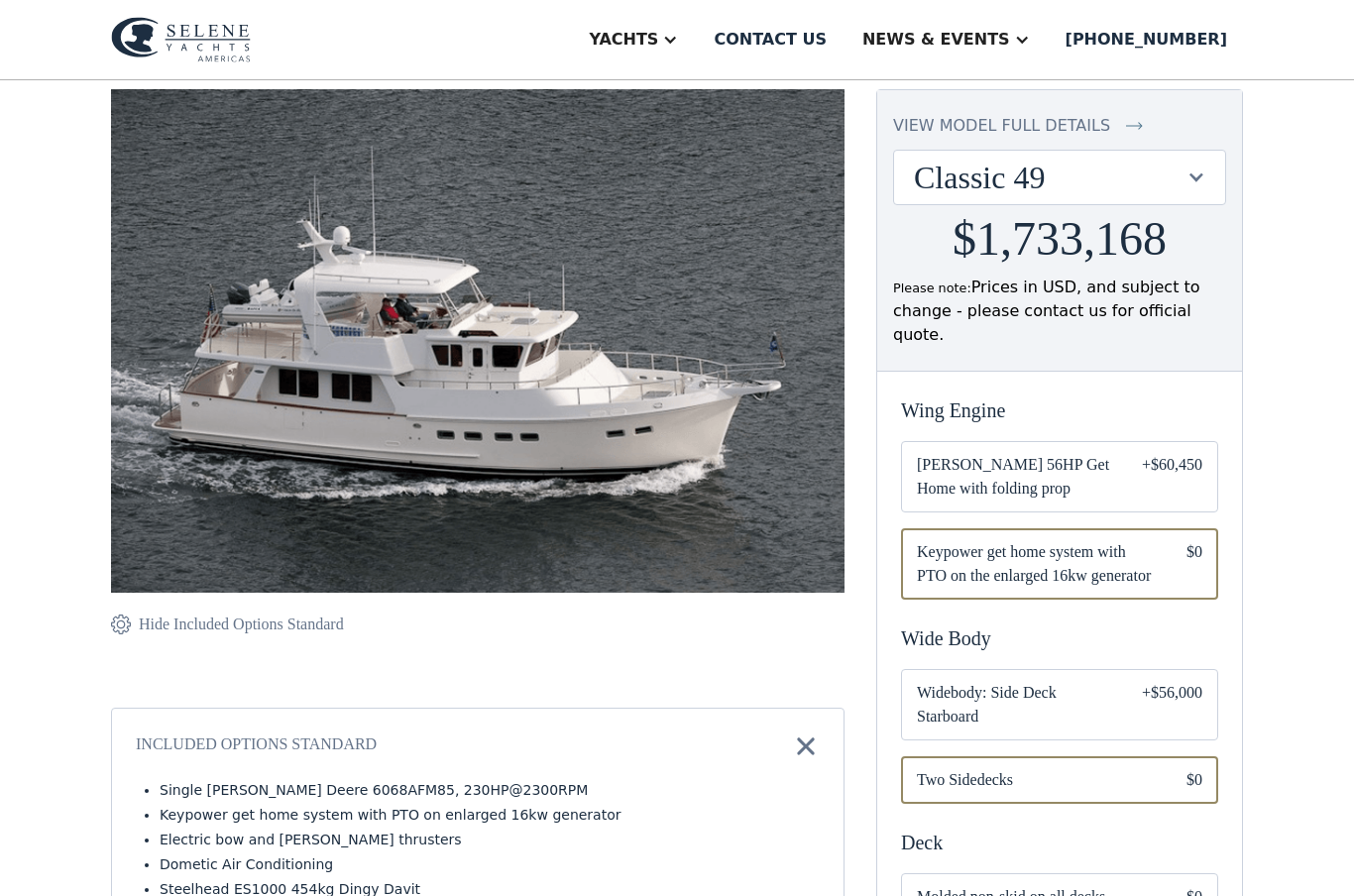
scroll to position [163, 0]
